Goal: Information Seeking & Learning: Learn about a topic

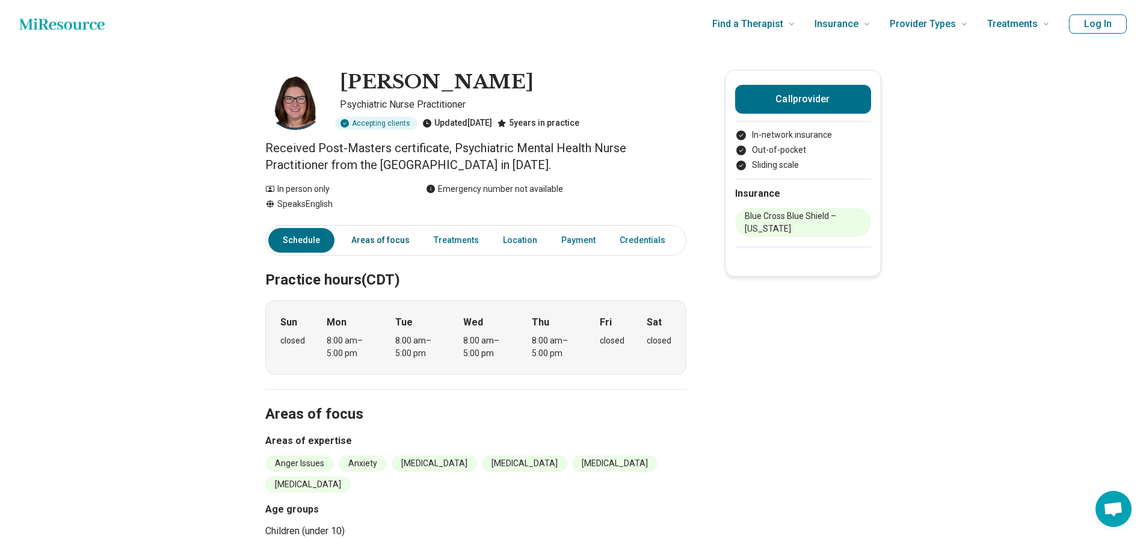
click at [372, 235] on link "Areas of focus" at bounding box center [380, 240] width 73 height 25
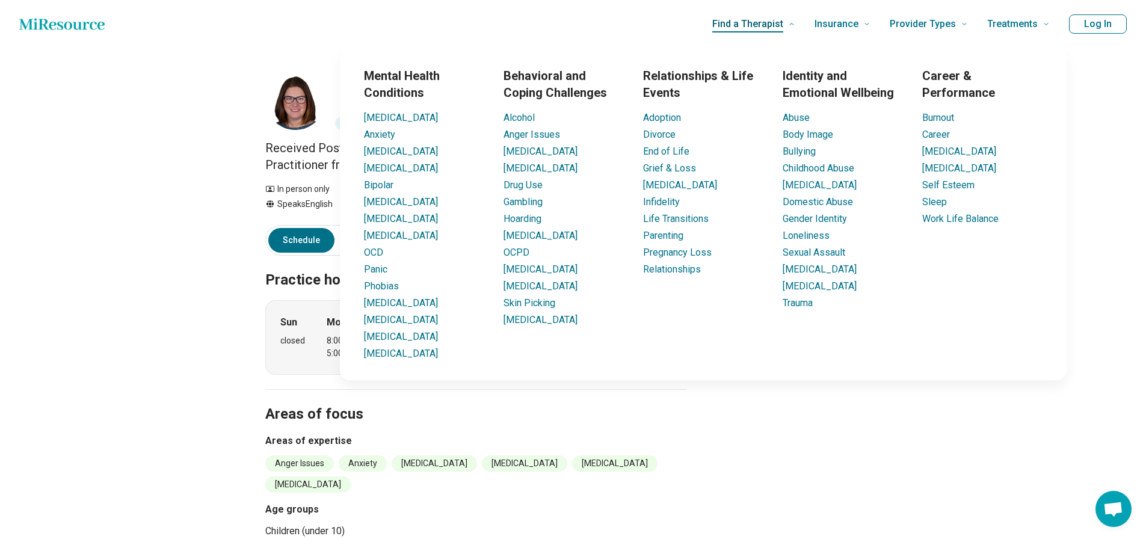
click at [780, 20] on span "Find a Therapist" at bounding box center [747, 24] width 71 height 17
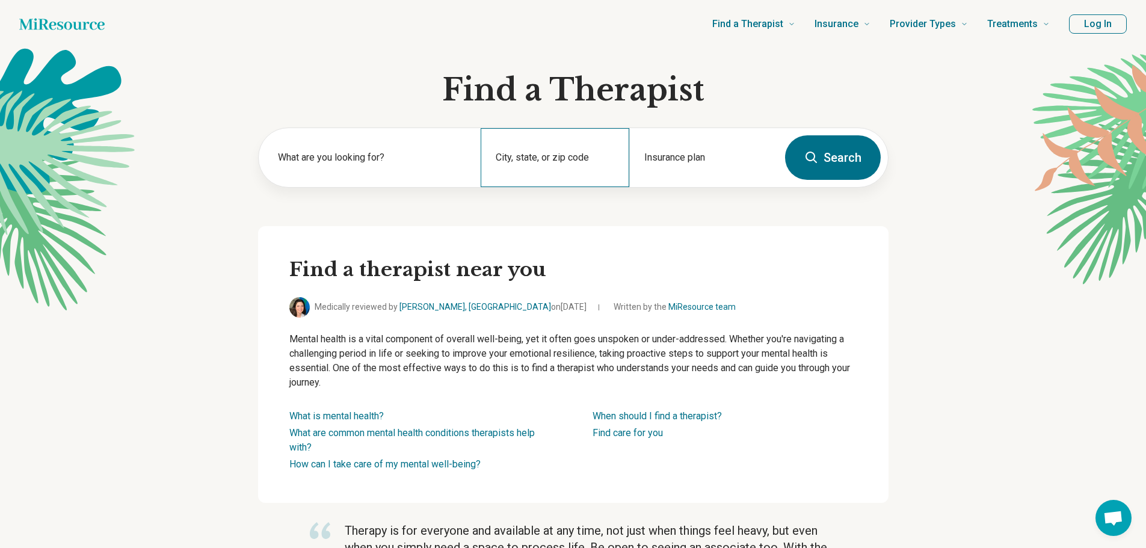
click at [541, 153] on div "City, state, or zip code" at bounding box center [555, 157] width 149 height 59
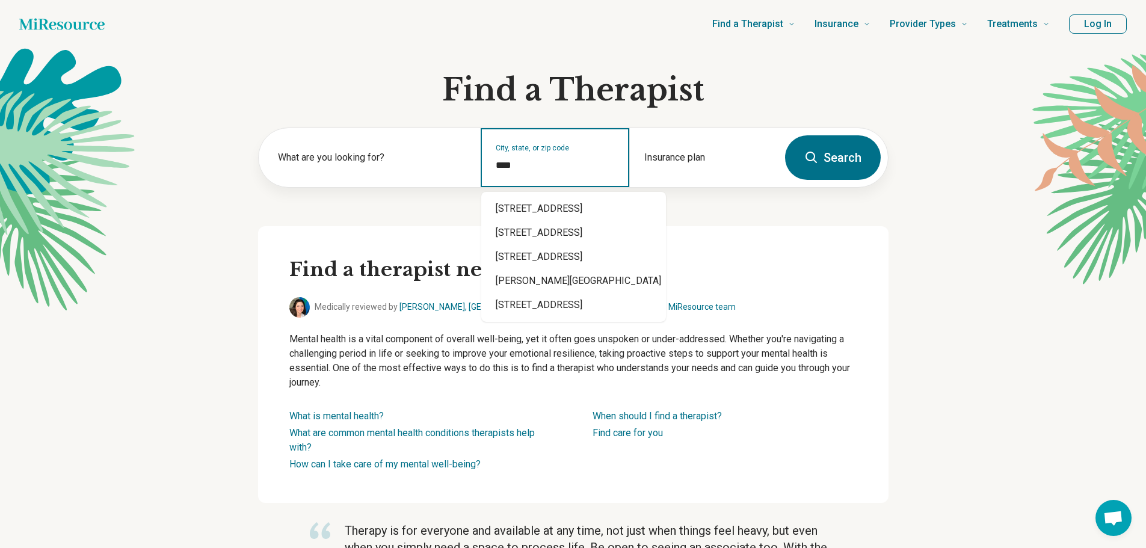
type input "*****"
click at [567, 203] on div "Yates Center, KS 66783" at bounding box center [573, 209] width 185 height 24
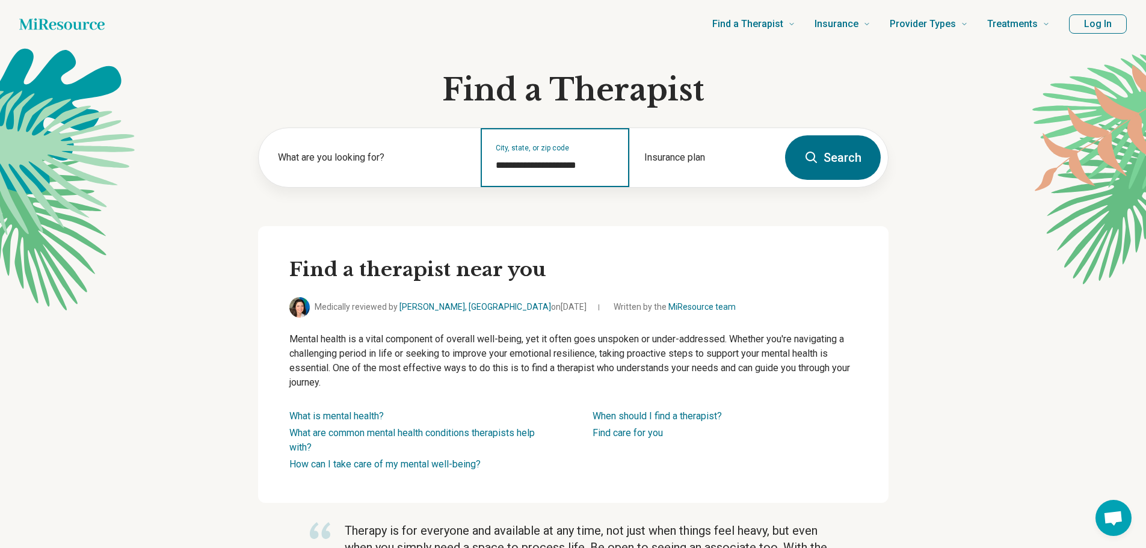
type input "**********"
click at [848, 158] on button "Search" at bounding box center [833, 157] width 96 height 45
click at [558, 170] on input "City, state, or zip code" at bounding box center [555, 165] width 119 height 14
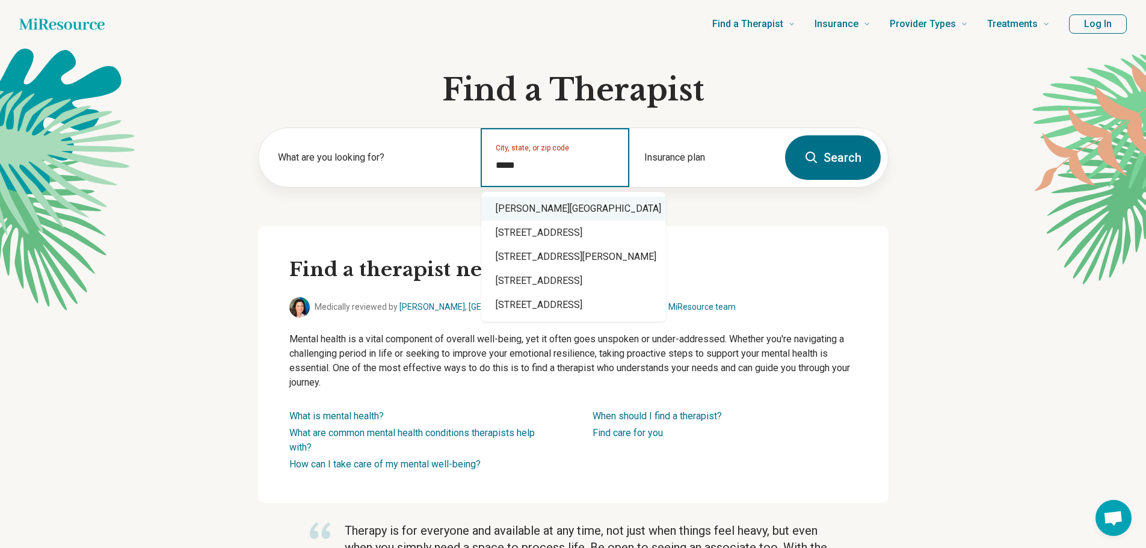
click at [540, 209] on div "Yates Center, KS 66783" at bounding box center [573, 209] width 185 height 24
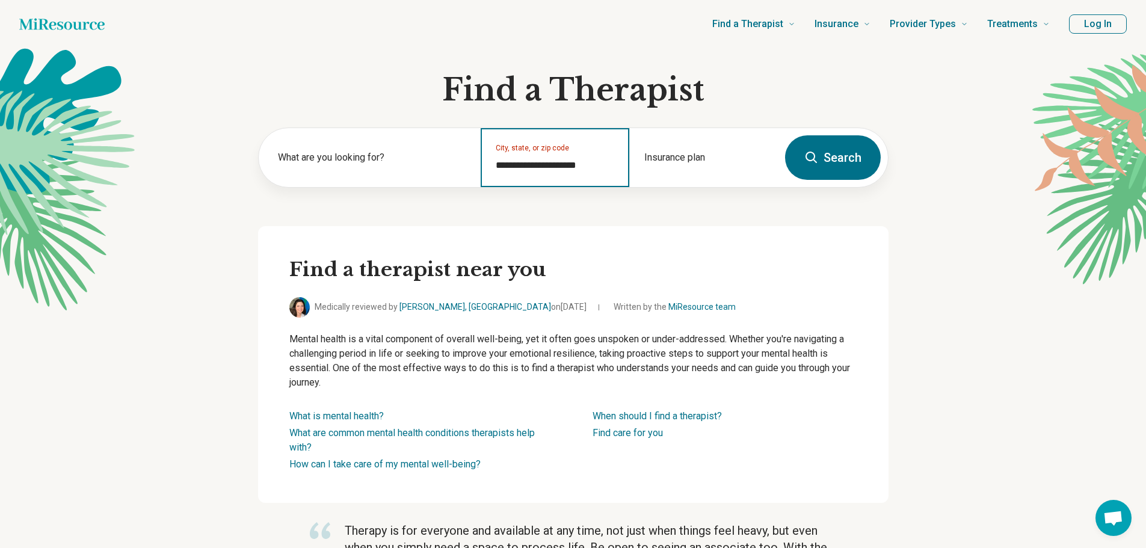
type input "**********"
click at [844, 160] on button "Search" at bounding box center [833, 157] width 96 height 45
type input "*"
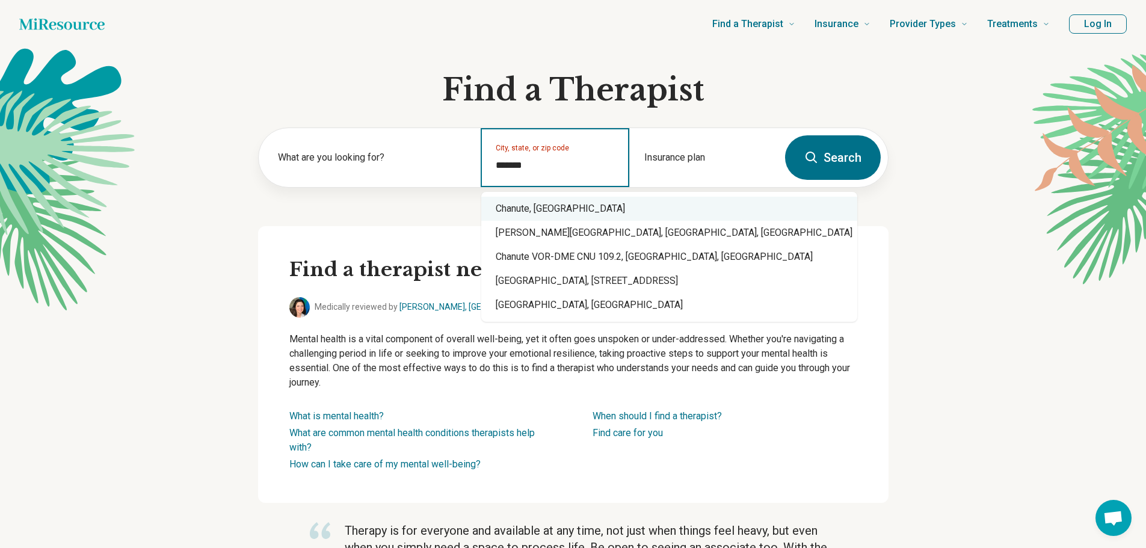
click at [554, 211] on div "Chanute, KS" at bounding box center [669, 209] width 376 height 24
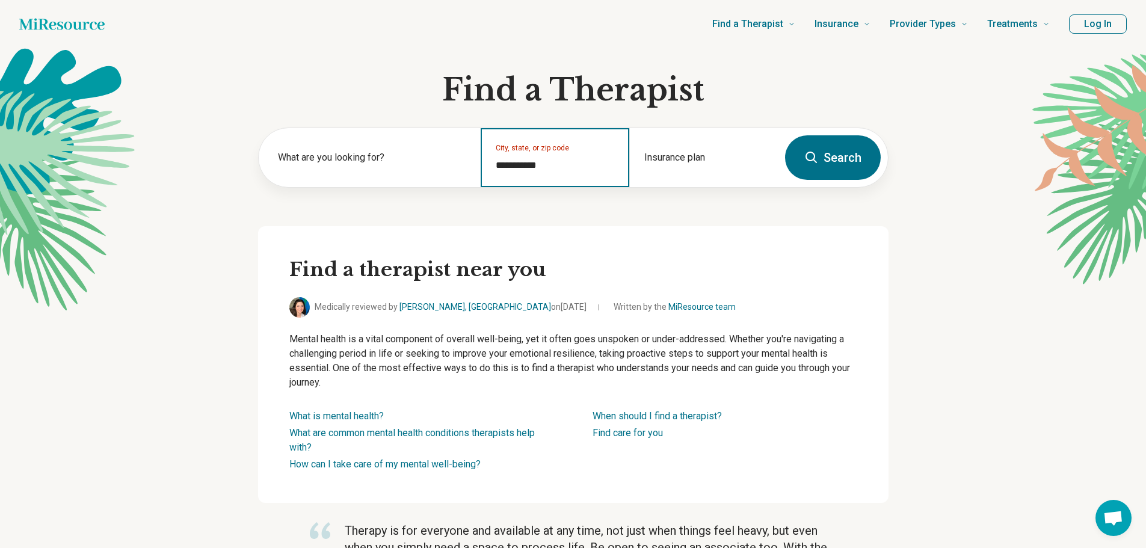
type input "**********"
click at [825, 164] on button "Search" at bounding box center [833, 157] width 96 height 45
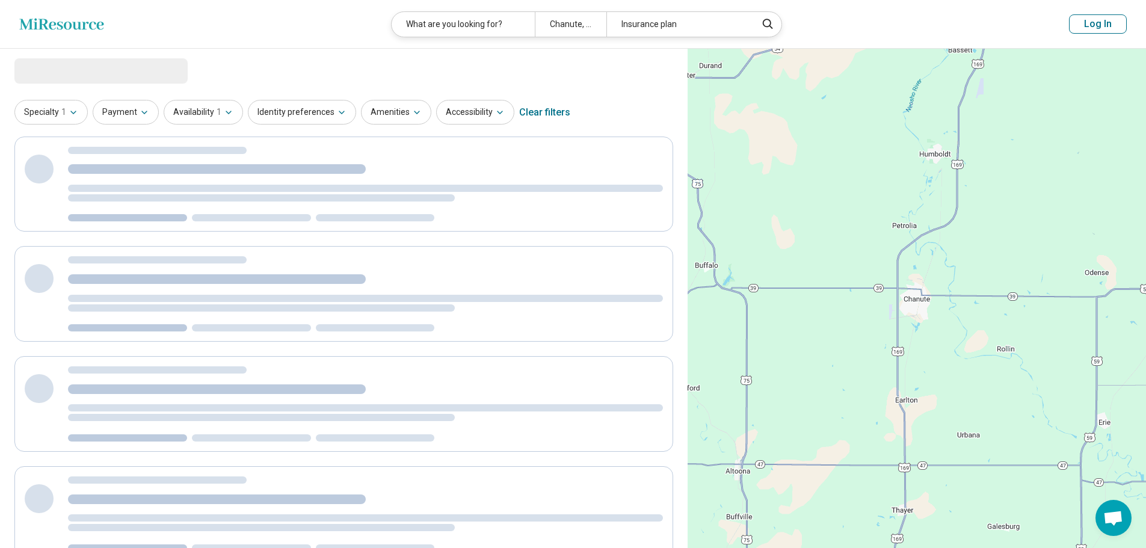
select select "***"
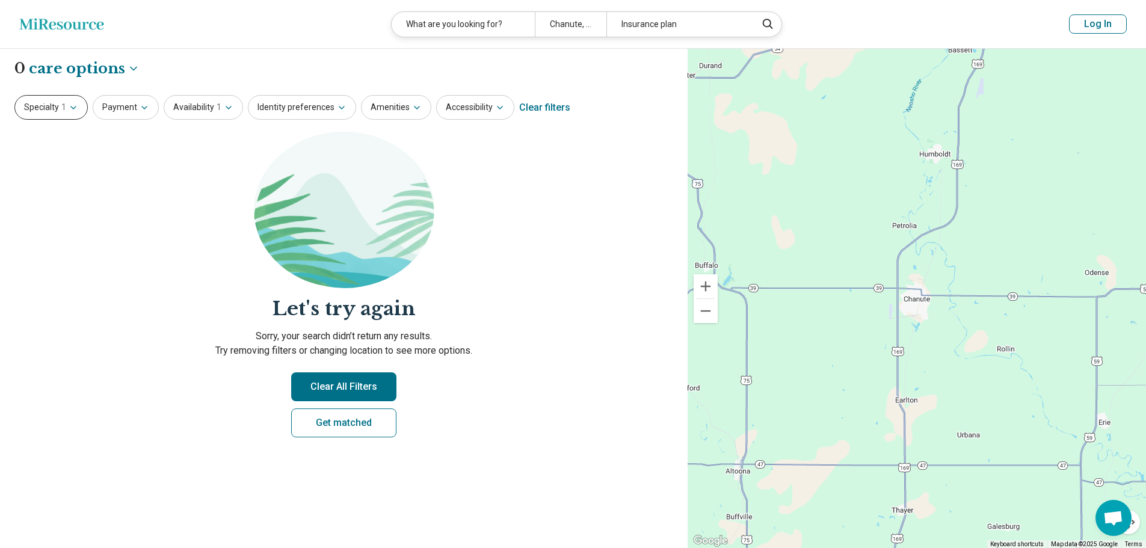
click at [27, 100] on button "Specialty 1" at bounding box center [50, 107] width 73 height 25
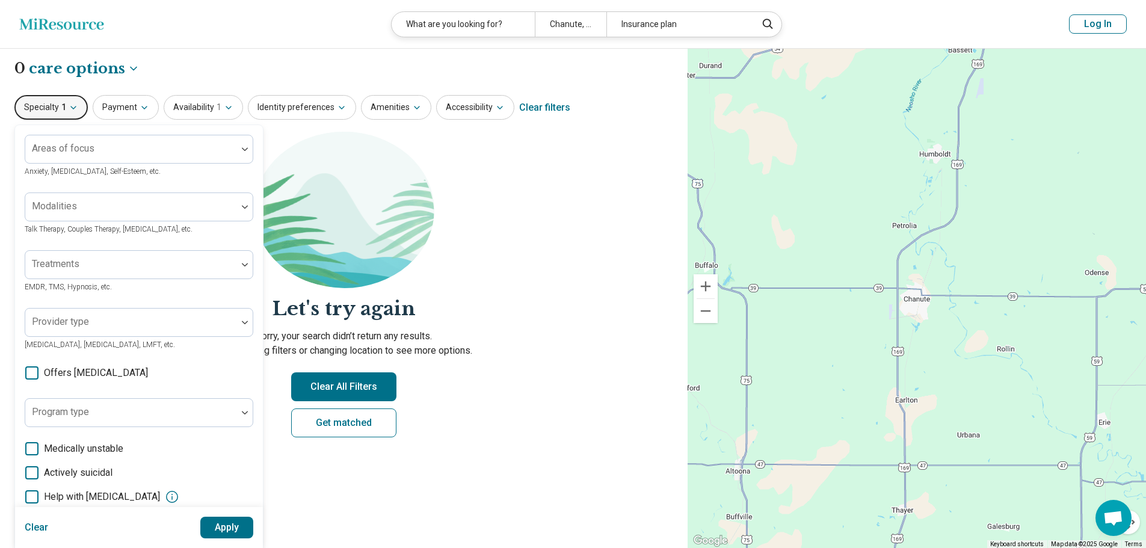
click at [350, 390] on button "Clear All Filters" at bounding box center [343, 386] width 105 height 29
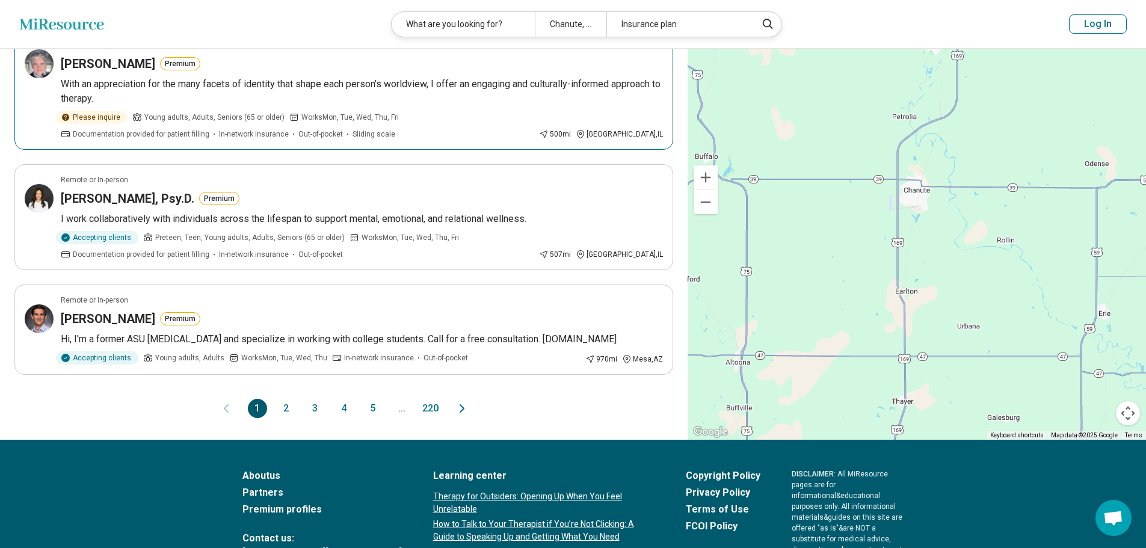
scroll to position [963, 0]
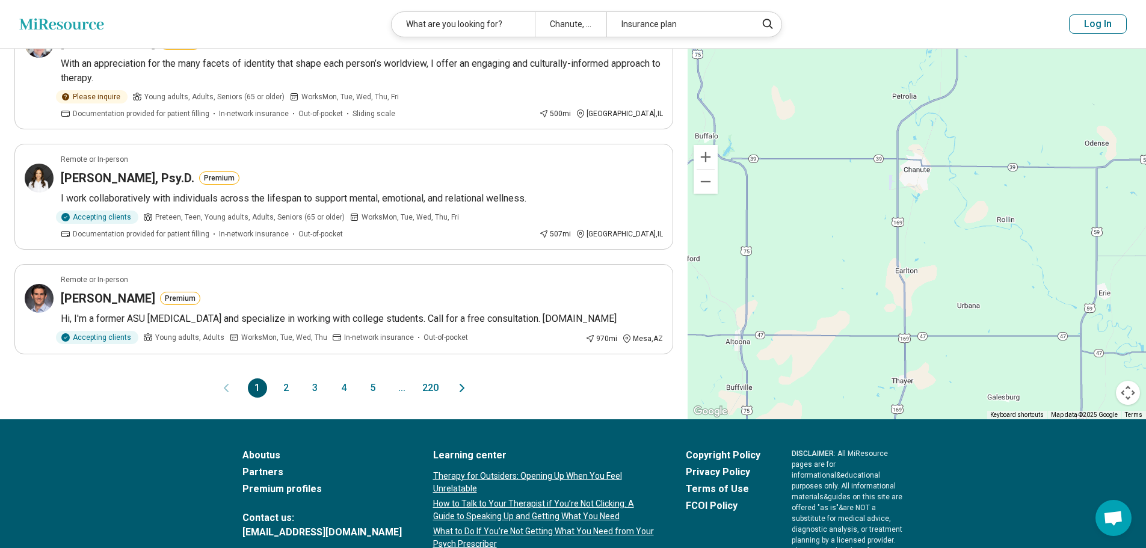
click at [288, 392] on button "2" at bounding box center [286, 387] width 19 height 19
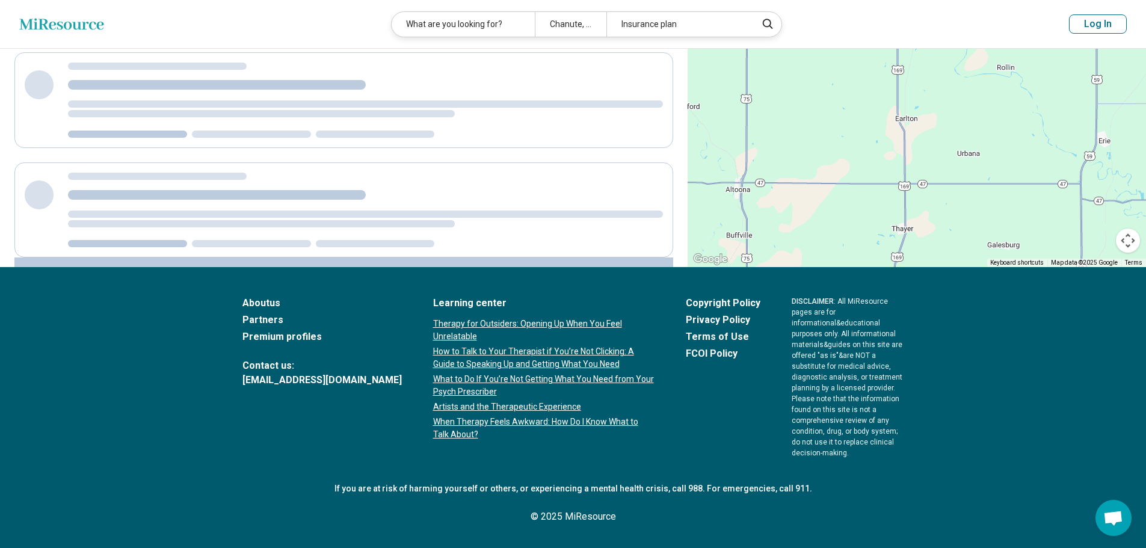
scroll to position [0, 0]
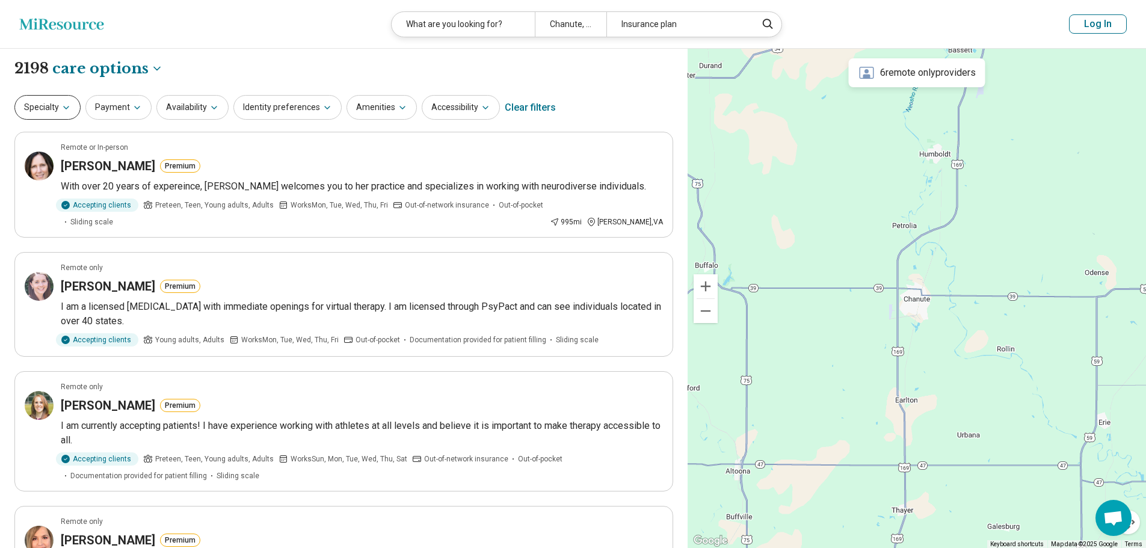
click at [32, 111] on button "Specialty" at bounding box center [47, 107] width 66 height 25
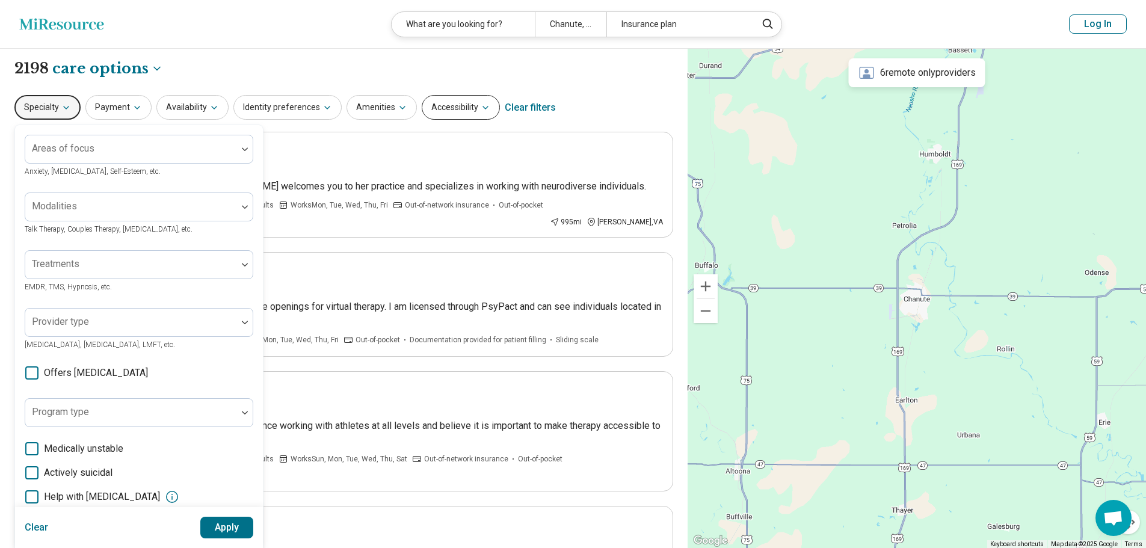
click at [422, 113] on button "Accessibility" at bounding box center [461, 107] width 78 height 25
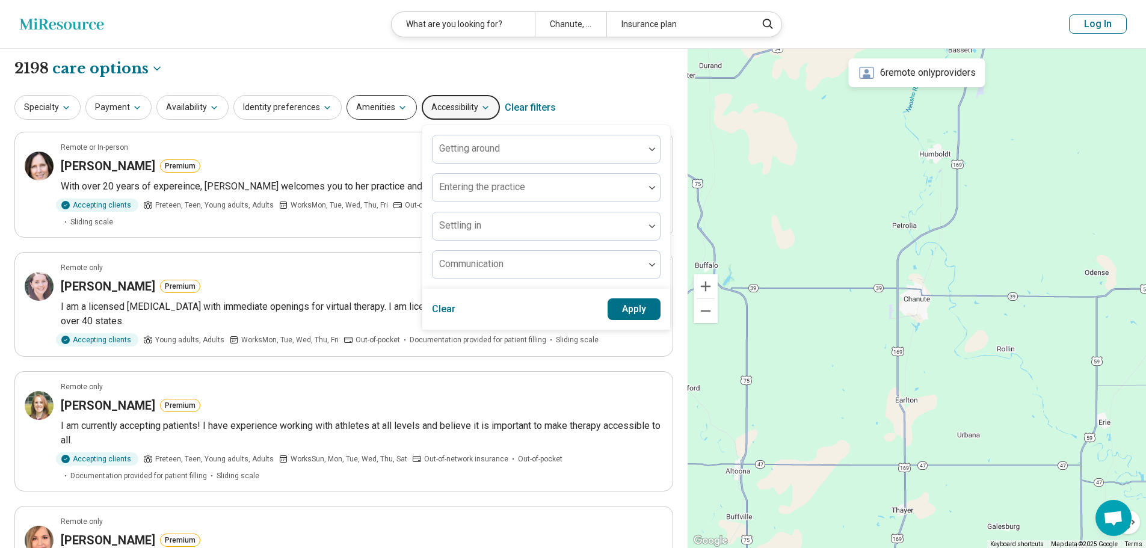
click at [400, 111] on button "Amenities" at bounding box center [382, 107] width 70 height 25
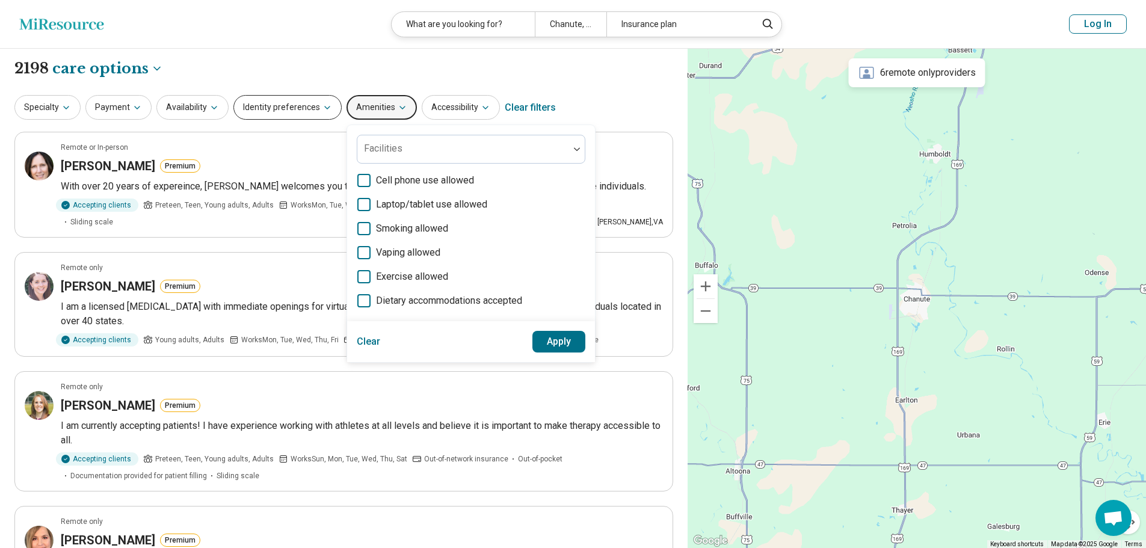
click at [283, 103] on button "Identity preferences" at bounding box center [287, 107] width 108 height 25
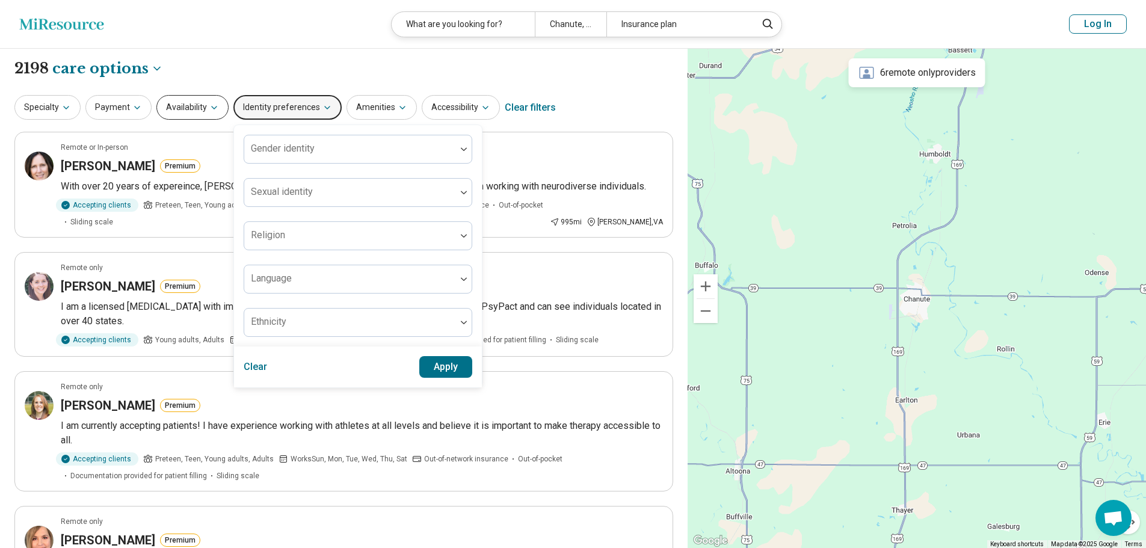
click at [179, 112] on button "Availability" at bounding box center [192, 107] width 72 height 25
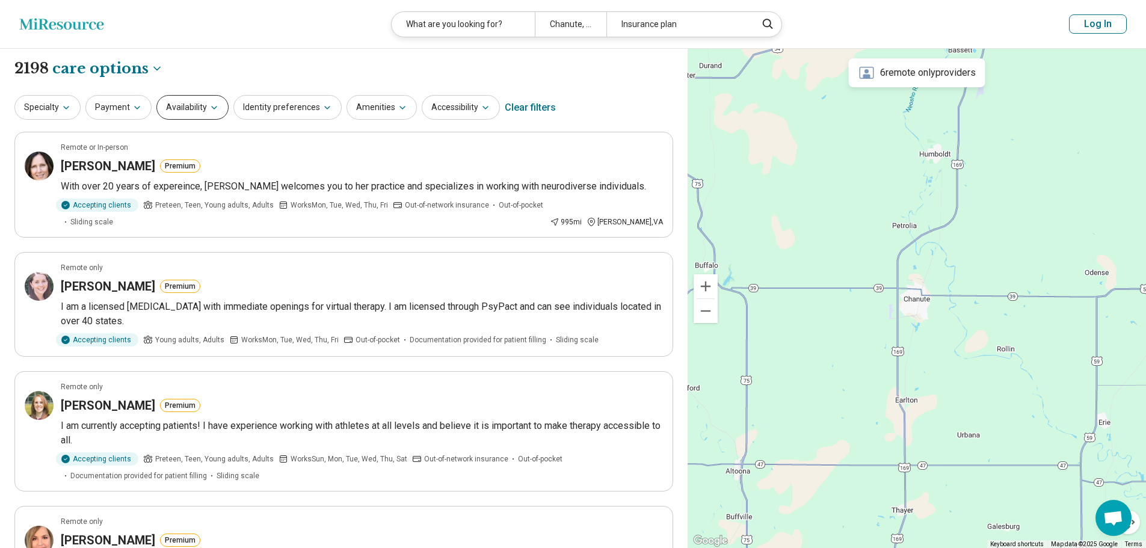
click at [209, 108] on icon "button" at bounding box center [214, 108] width 10 height 10
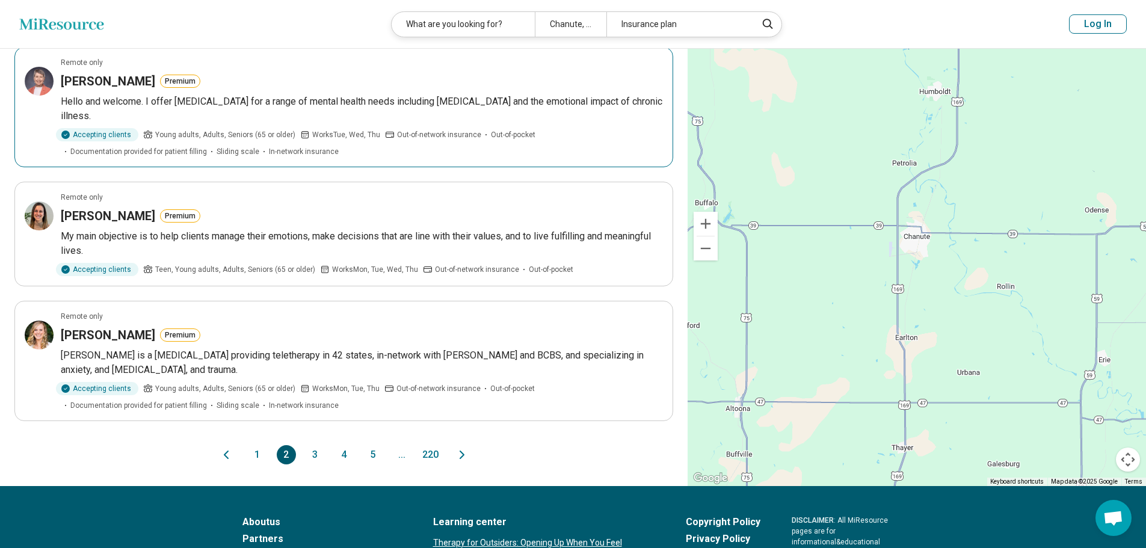
scroll to position [1083, 0]
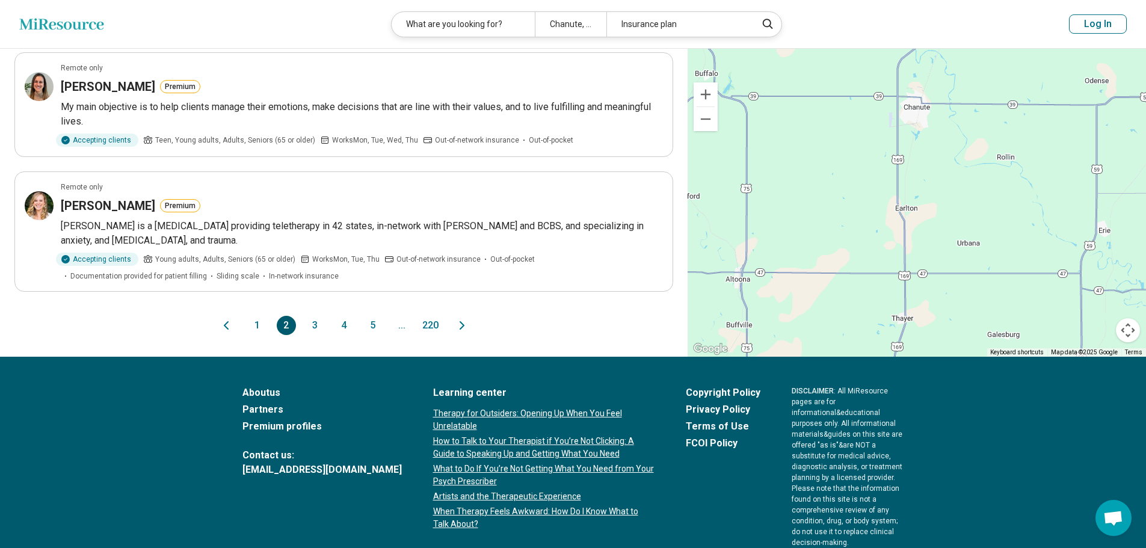
click at [310, 325] on button "3" at bounding box center [315, 325] width 19 height 19
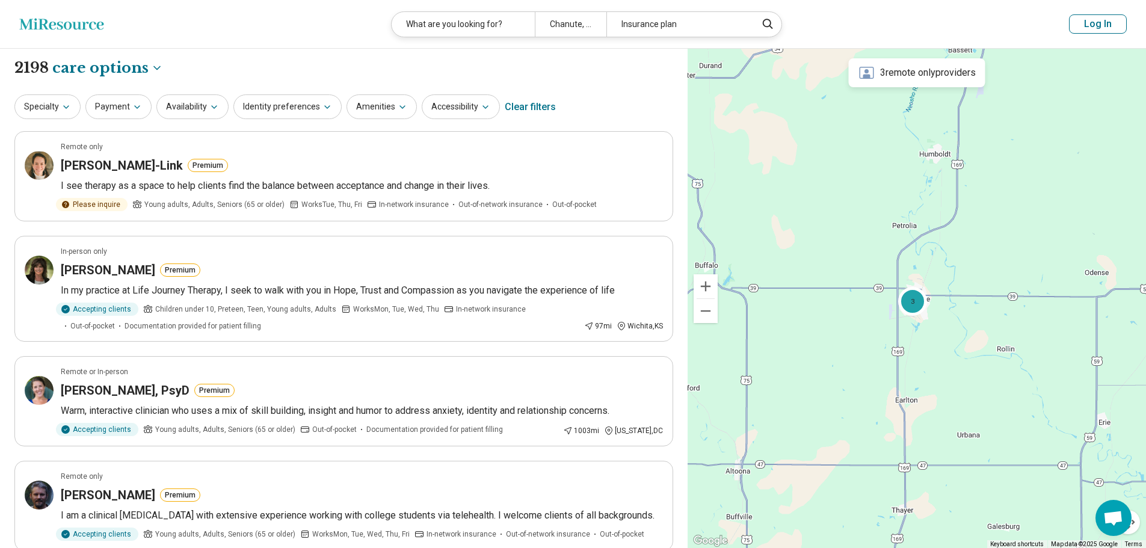
scroll to position [0, 0]
